Goal: Task Accomplishment & Management: Complete application form

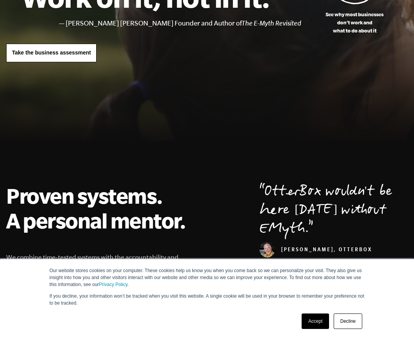
scroll to position [232, 0]
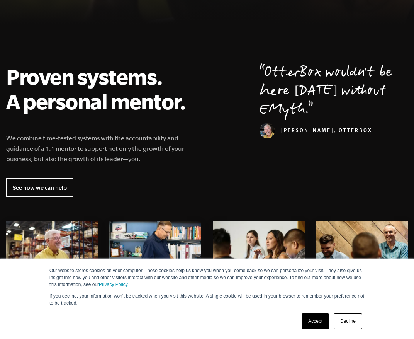
click at [343, 323] on link "Decline" at bounding box center [348, 320] width 29 height 15
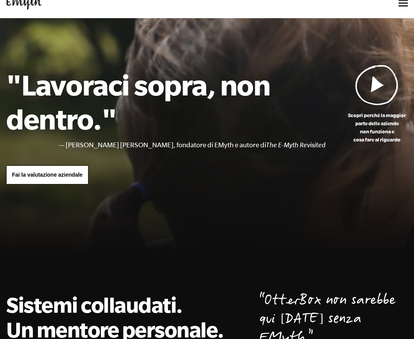
scroll to position [0, 0]
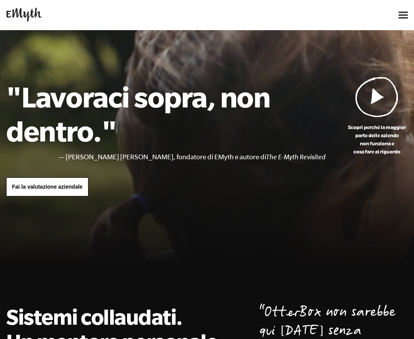
click at [243, 257] on div at bounding box center [207, 152] width 414 height 245
click at [67, 188] on font "Fai la valutazione aziendale" at bounding box center [47, 187] width 71 height 6
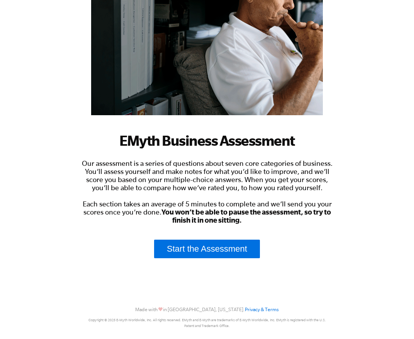
scroll to position [116, 0]
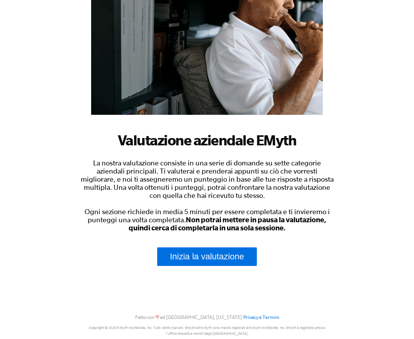
click at [351, 201] on body "Valutazione aziendale EMyth La nostra valutazione consiste in una serie di doma…" at bounding box center [207, 53] width 414 height 339
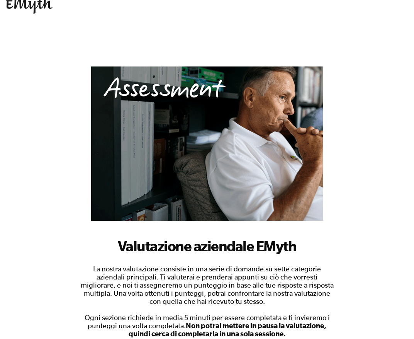
scroll to position [0, 0]
